Goal: Information Seeking & Learning: Find specific fact

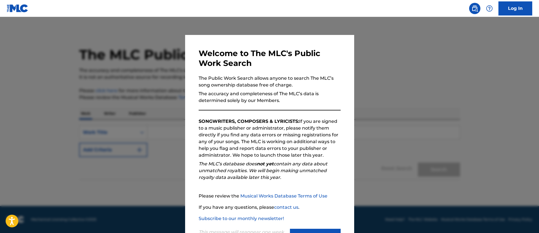
scroll to position [25, 0]
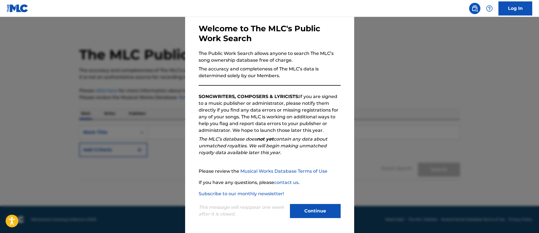
click at [310, 212] on button "Continue" at bounding box center [315, 211] width 51 height 14
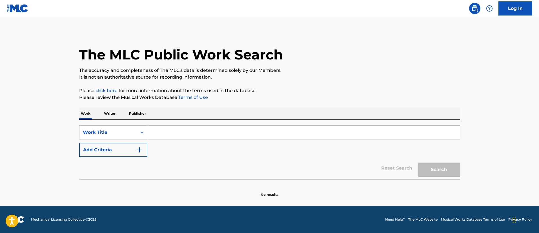
click at [190, 125] on div "SearchWithCriteriaef31237e-e3bb-457a-9157-f7f65a03b6a3 Work Title Add Criteria …" at bounding box center [269, 150] width 381 height 60
paste input "[PERSON_NAME]"
click at [189, 128] on input "[PERSON_NAME]" at bounding box center [303, 133] width 312 height 14
type input "DREW A PICASSO"
click at [139, 147] on img "Search Form" at bounding box center [139, 149] width 7 height 7
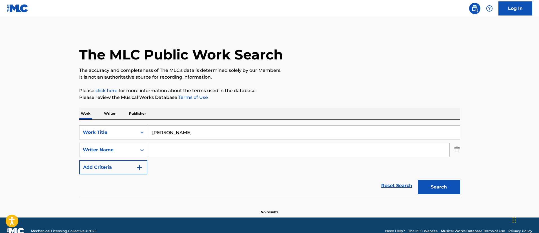
paste input "AFARI BROWN ELIEL"
click at [222, 150] on input "AFARI BROWN ELIEL" at bounding box center [298, 150] width 302 height 14
type input "AFARI BROWN ELIEL"
click at [417, 180] on button "Search" at bounding box center [438, 187] width 42 height 14
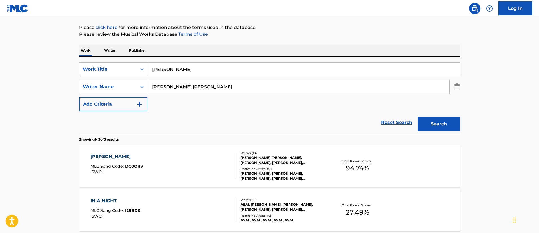
scroll to position [64, 0]
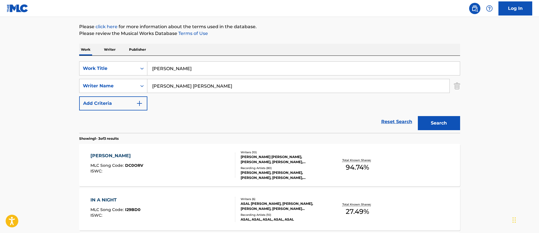
click at [207, 152] on div "DREW A PICASSO MLC Song Code : DC0ORV ISWC : Writers ( 10 ) NOAH JAMES SHEBIB, …" at bounding box center [269, 165] width 381 height 42
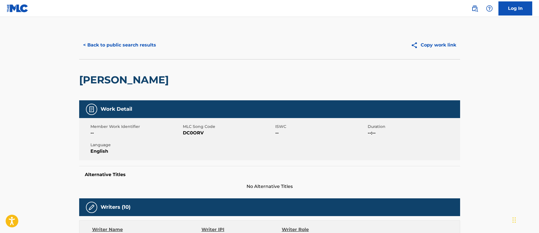
click at [146, 51] on button "< Back to public search results" at bounding box center [119, 45] width 81 height 14
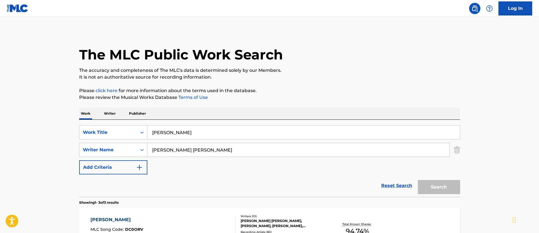
scroll to position [64, 0]
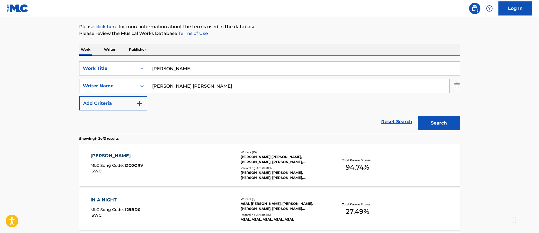
click at [169, 75] on input "DREW A PICASSO" at bounding box center [303, 69] width 312 height 14
paste input "SO BIG"
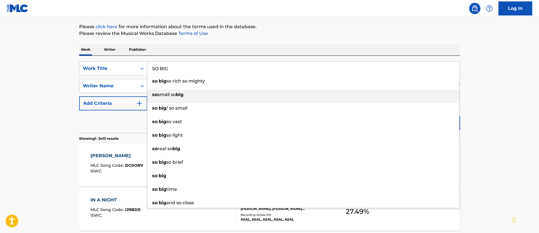
click at [189, 91] on div "so small so big" at bounding box center [303, 95] width 312 height 10
type input "so small so big"
click at [189, 91] on input "AFARI BROWN ELIEL" at bounding box center [298, 86] width 302 height 14
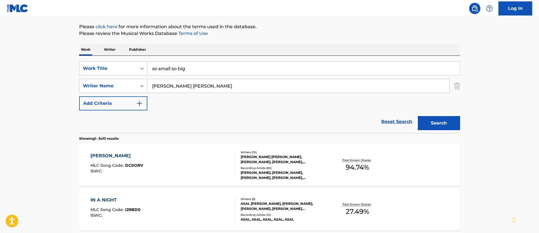
click at [191, 89] on input "AFARI BROWN ELIEL" at bounding box center [298, 86] width 302 height 14
paste input "Claude Kelly, Jonathan “J.R.” Rotem"
drag, startPoint x: 180, startPoint y: 87, endPoint x: 303, endPoint y: 79, distance: 123.0
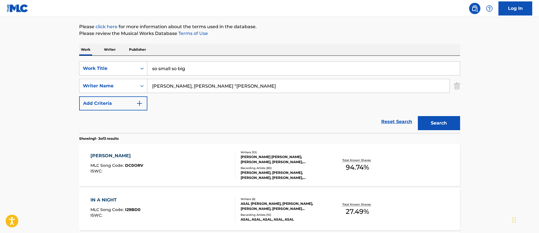
click at [303, 79] on input "Claude Kelly, Jonathan “J.R.” Rotem" at bounding box center [298, 86] width 302 height 14
type input "Claude Kelly"
click at [211, 70] on input "so small so big" at bounding box center [303, 69] width 312 height 14
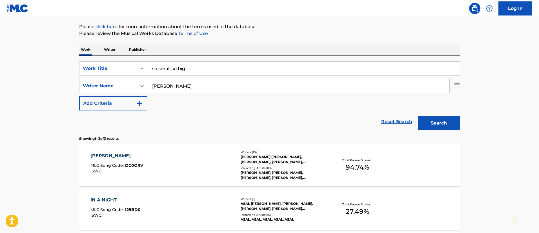
paste input "SO BIG"
click at [204, 69] on input "so big so rich so mighty" at bounding box center [303, 69] width 312 height 14
paste input "SO BIG"
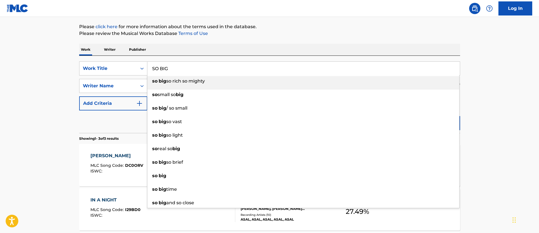
type input "SO BIG"
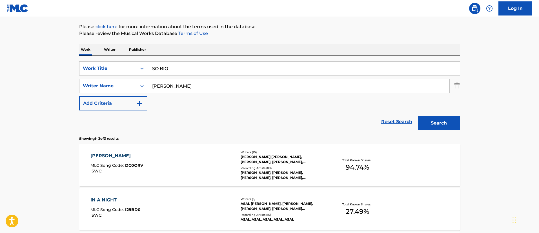
click at [512, 63] on main "The MLC Public Work Search The accuracy and completeness of The MLC's data is d…" at bounding box center [269, 128] width 539 height 351
click at [431, 126] on button "Search" at bounding box center [438, 123] width 42 height 14
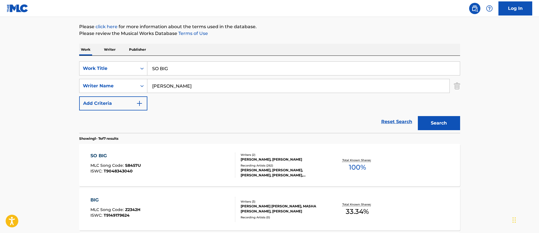
click at [186, 163] on div "SO BIG MLC Song Code : S8457U ISWC : T9048343040" at bounding box center [162, 164] width 145 height 25
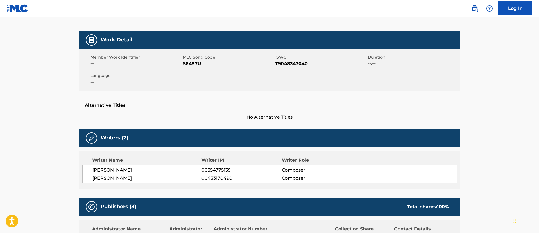
scroll to position [68, 0]
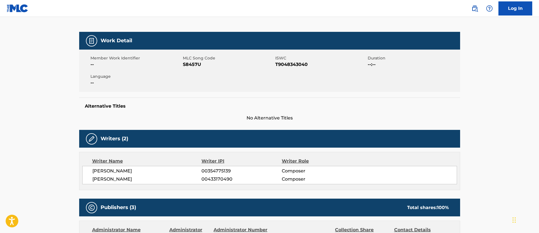
click at [124, 166] on div "JONATHAN ROTEM 00354775139 Composer CLAUDE KELLY 00433170490 Composer" at bounding box center [269, 175] width 374 height 18
click at [124, 167] on div "JONATHAN ROTEM 00354775139 Composer CLAUDE KELLY 00433170490 Composer" at bounding box center [269, 175] width 374 height 18
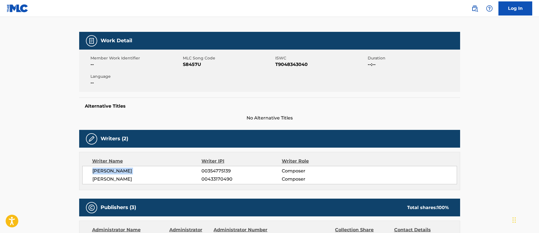
copy div "[PERSON_NAME]"
click at [124, 167] on div "JONATHAN ROTEM 00354775139 Composer CLAUDE KELLY 00433170490 Composer" at bounding box center [269, 175] width 374 height 18
click at [110, 178] on span "CLAUDE KELLY" at bounding box center [146, 179] width 109 height 7
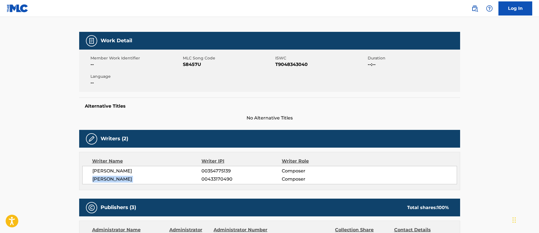
copy div "CLAUDE KELLY"
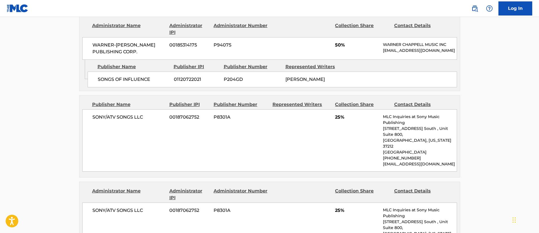
scroll to position [267, 0]
